Goal: Find specific page/section: Find specific page/section

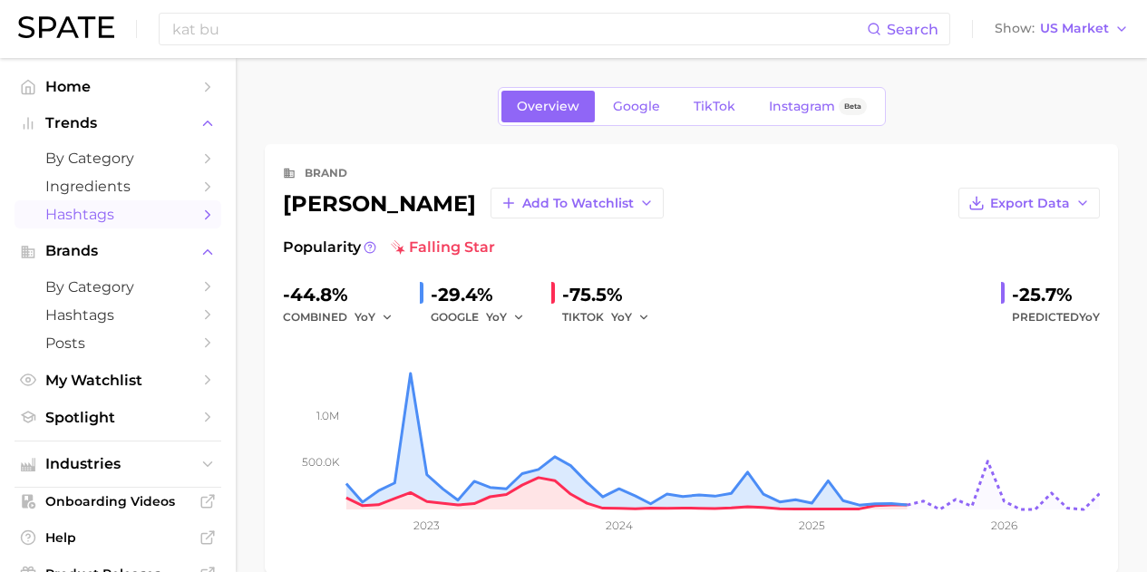
scroll to position [363, 0]
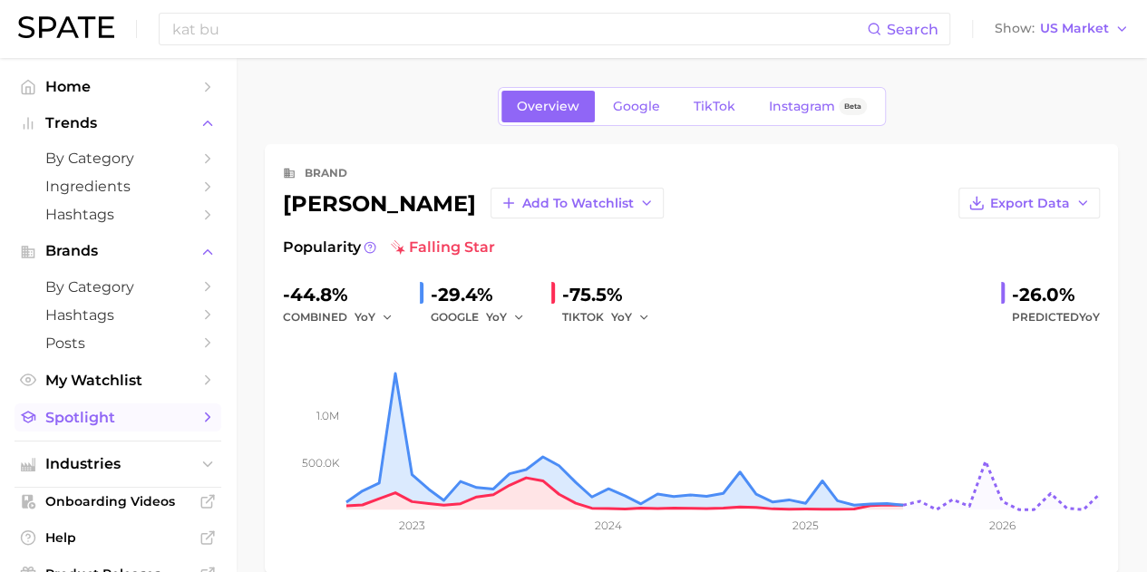
click at [170, 424] on span "Spotlight" at bounding box center [117, 417] width 145 height 17
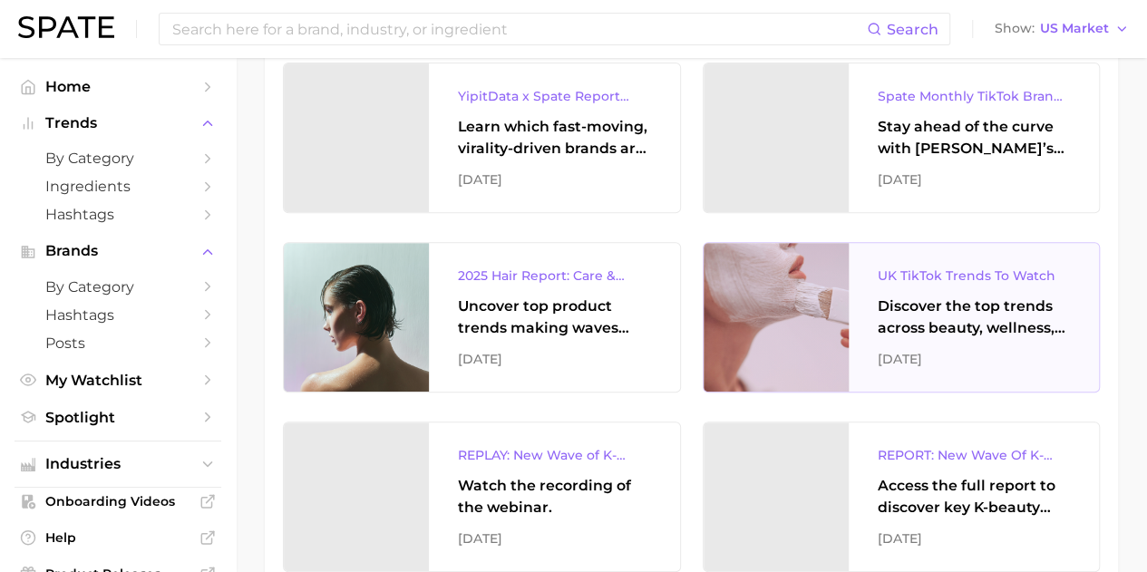
scroll to position [272, 0]
